Goal: Obtain resource: Download file/media

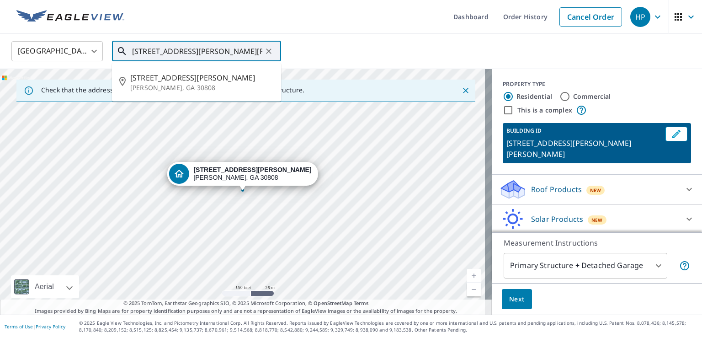
click at [259, 54] on input "[STREET_ADDRESS][PERSON_NAME][PERSON_NAME]" at bounding box center [197, 51] width 130 height 26
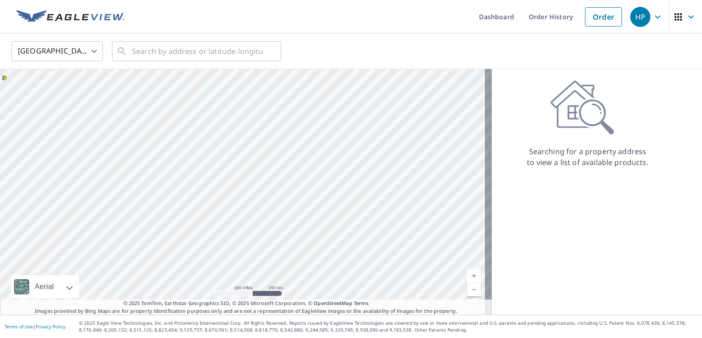
click at [256, 64] on div "United States US ​ ​" at bounding box center [351, 51] width 702 height 36
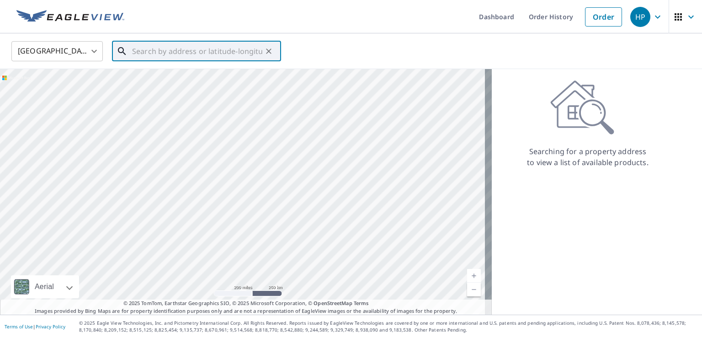
click at [252, 58] on input "text" at bounding box center [197, 51] width 130 height 26
paste input "2996 ELLINGTON AIRLINE RD"
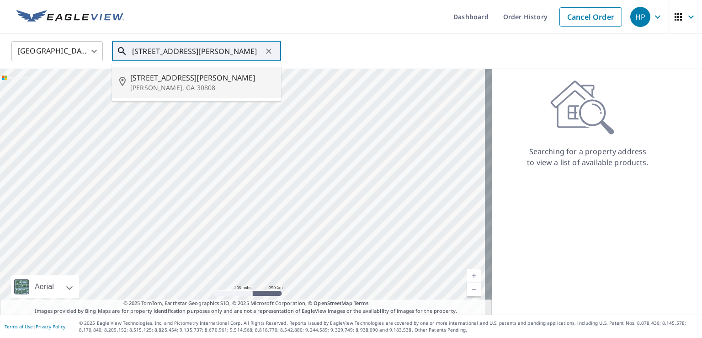
click at [180, 80] on span "[STREET_ADDRESS][PERSON_NAME]" at bounding box center [202, 77] width 144 height 11
type input "[STREET_ADDRESS][PERSON_NAME][PERSON_NAME]"
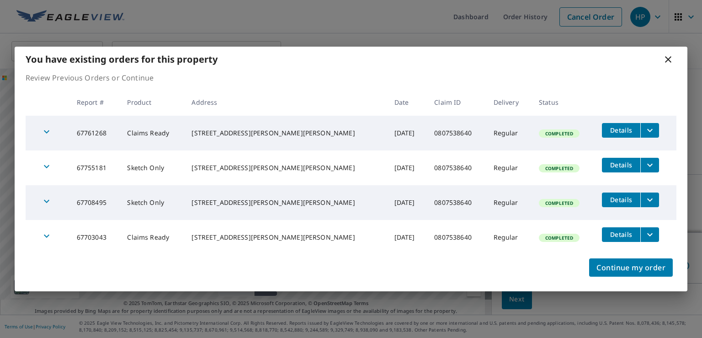
click at [644, 133] on icon "filesDropdownBtn-67761268" at bounding box center [649, 130] width 11 height 11
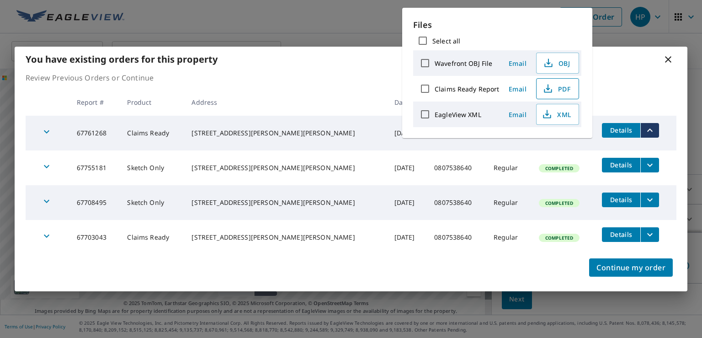
click at [557, 87] on span "PDF" at bounding box center [556, 88] width 29 height 11
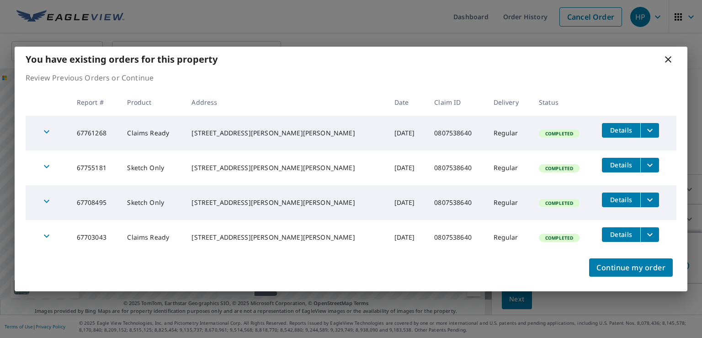
click at [668, 54] on icon at bounding box center [668, 59] width 11 height 11
